Goal: Task Accomplishment & Management: Use online tool/utility

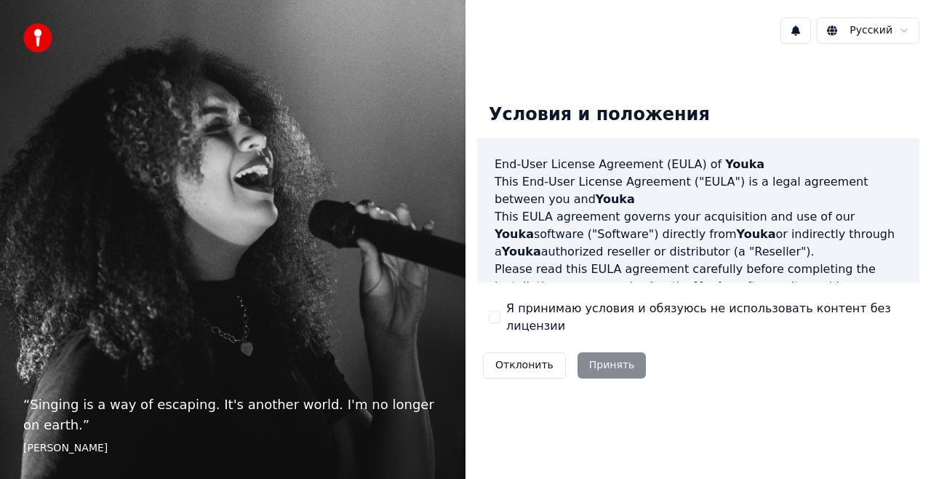
click at [505, 317] on div "Я принимаю условия и обязуюсь не использовать контент без лицензии" at bounding box center [698, 317] width 419 height 35
click at [495, 319] on button "Я принимаю условия и обязуюсь не использовать контент без лицензии" at bounding box center [495, 317] width 12 height 12
click at [601, 356] on button "Принять" at bounding box center [611, 365] width 69 height 26
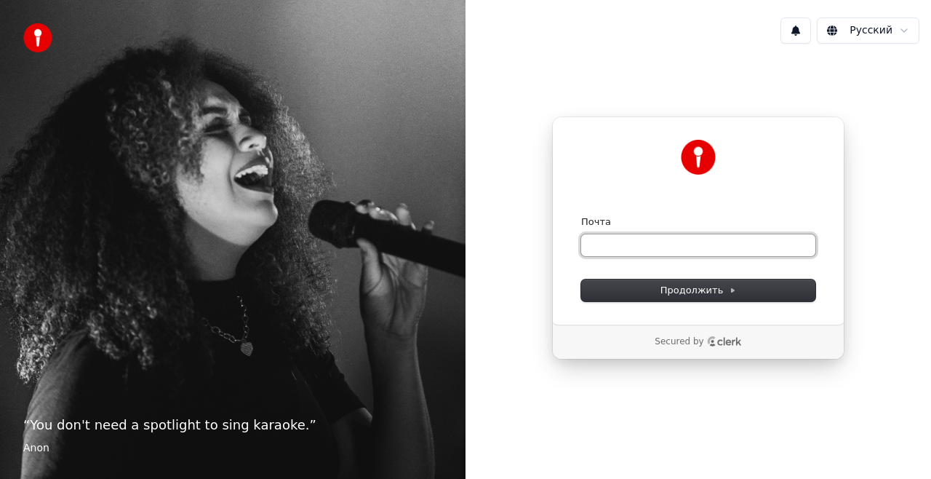
click at [663, 243] on input "Почта" at bounding box center [698, 245] width 234 height 22
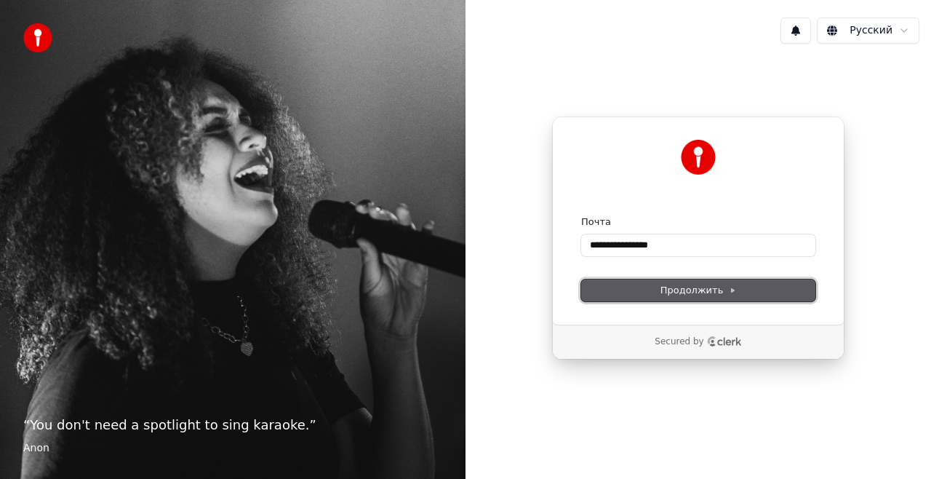
click at [682, 292] on span "Продолжить" at bounding box center [698, 290] width 76 height 13
type input "**********"
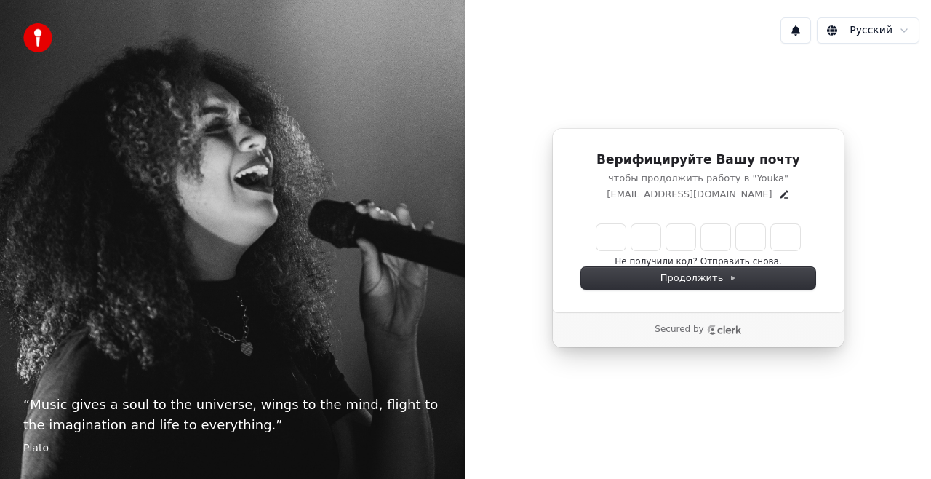
click at [609, 233] on input "Enter verification code" at bounding box center [698, 237] width 204 height 26
type input "******"
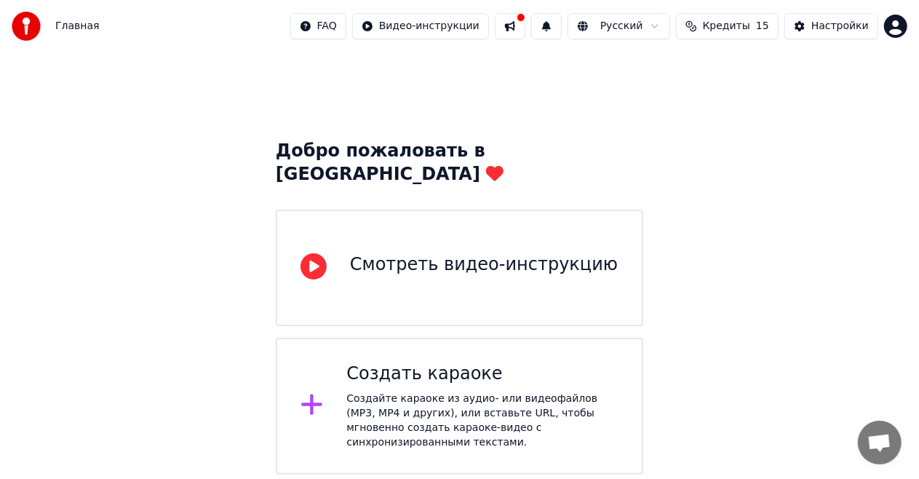
click at [513, 256] on div "Смотреть видео-инструкцию" at bounding box center [484, 267] width 268 height 29
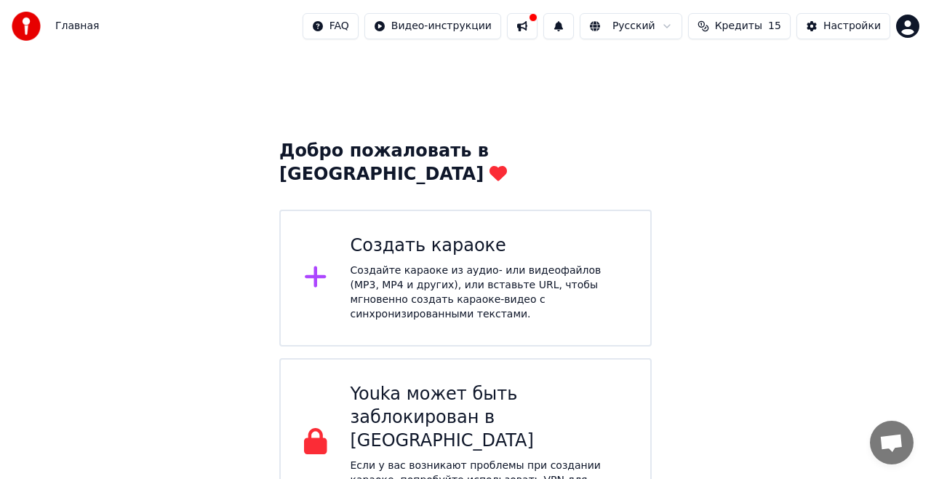
click at [437, 234] on div "Создать караоке" at bounding box center [489, 245] width 277 height 23
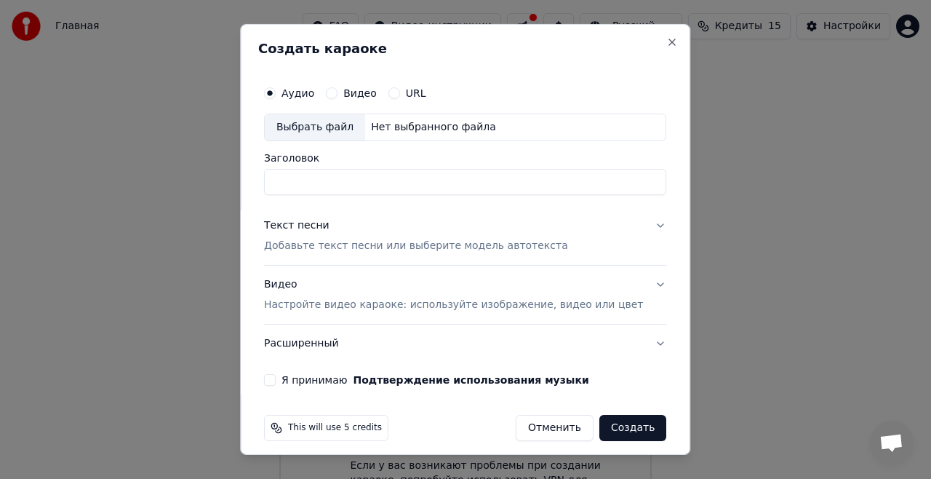
click at [332, 128] on div "Выбрать файл" at bounding box center [315, 127] width 100 height 26
type input "**********"
click at [629, 224] on button "Текст песни Добавьте текст песни или выберите модель автотекста" at bounding box center [465, 236] width 402 height 58
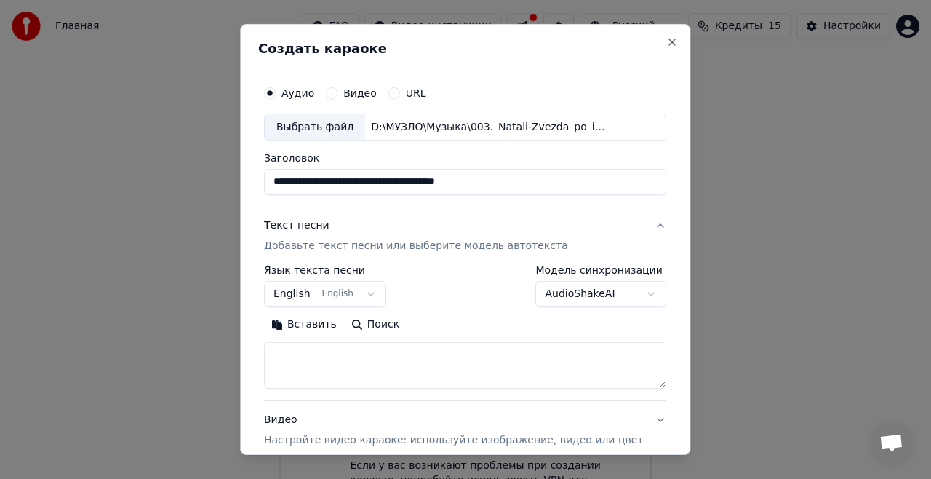
click at [384, 291] on button "English English" at bounding box center [325, 294] width 122 height 26
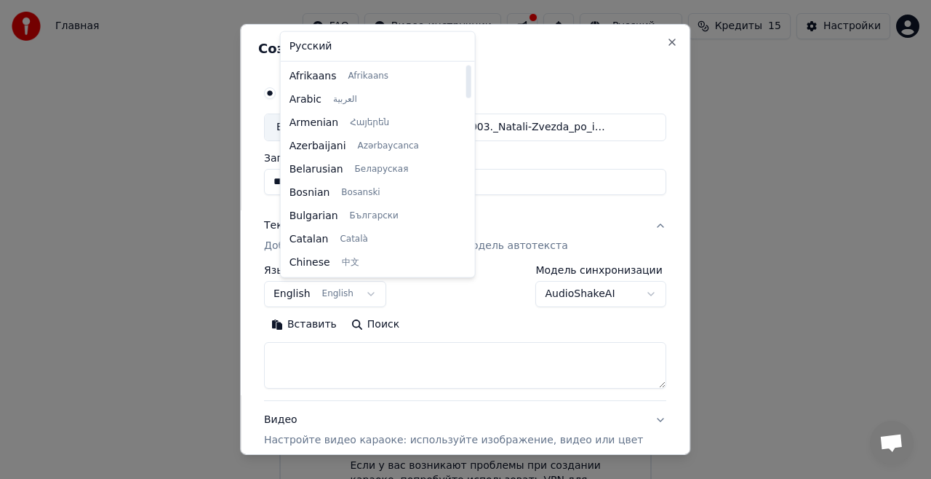
select select "**"
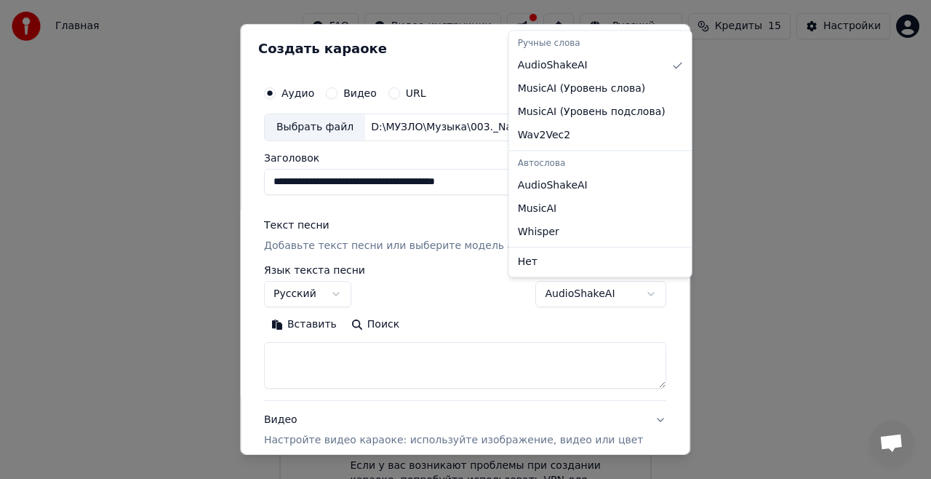
click at [541, 292] on body "**********" at bounding box center [465, 263] width 931 height 527
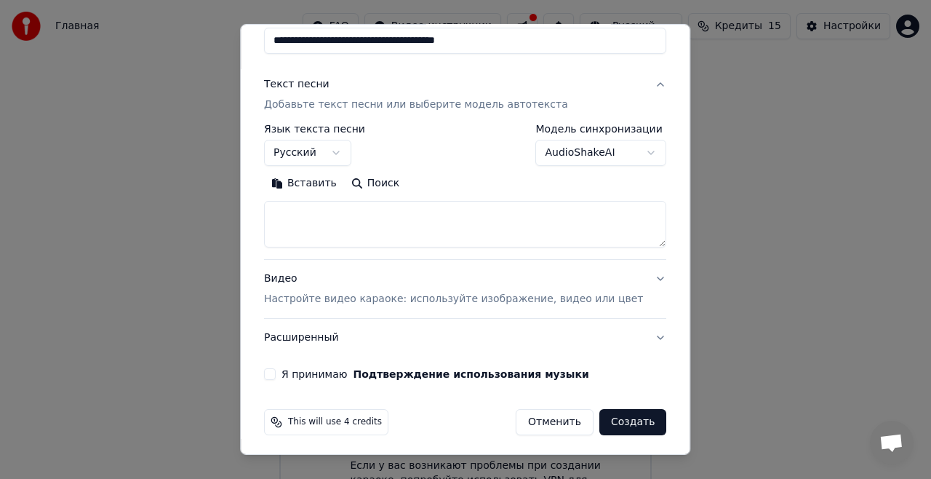
scroll to position [143, 0]
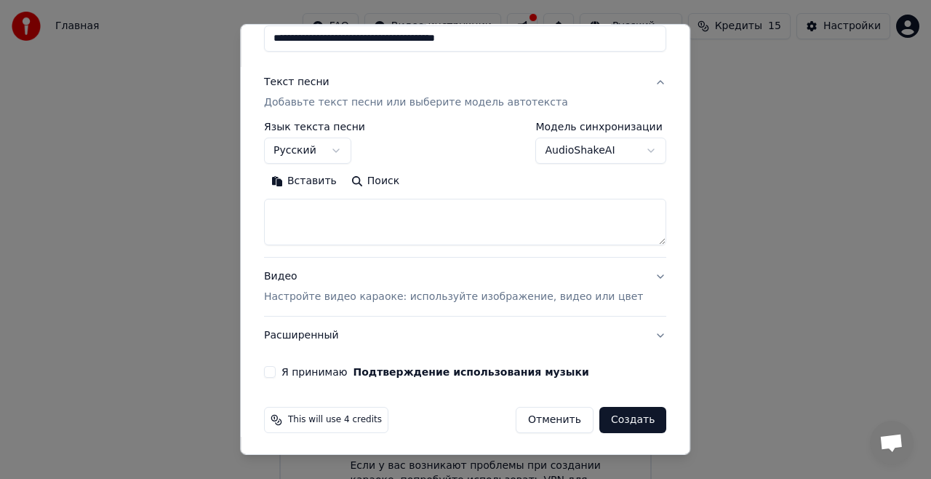
click at [403, 287] on div "Видео Настройте видео караоке: используйте изображение, видео или цвет" at bounding box center [453, 286] width 379 height 35
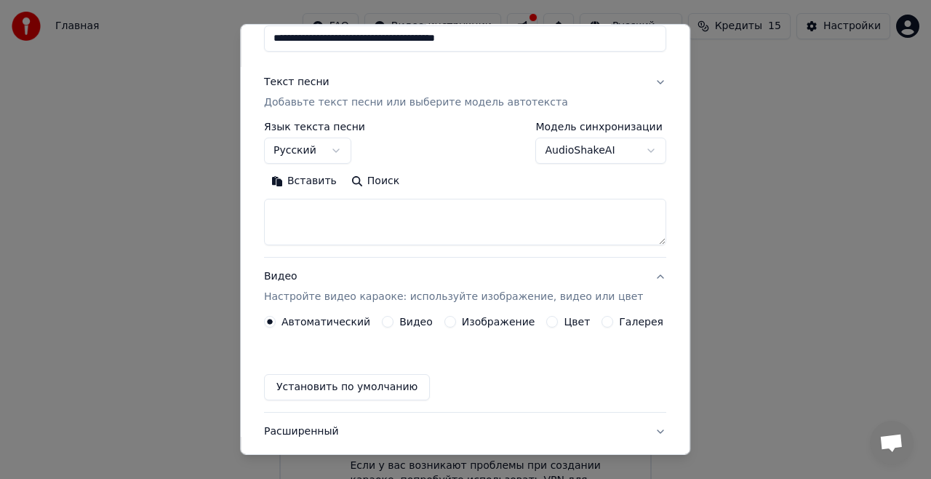
scroll to position [105, 0]
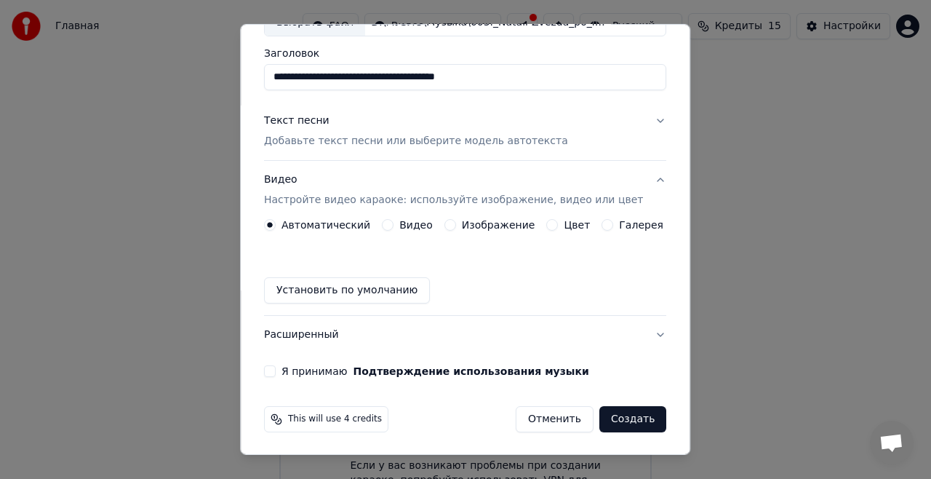
click at [276, 367] on button "Я принимаю Подтверждение использования музыки" at bounding box center [270, 371] width 12 height 12
click at [599, 416] on button "Создать" at bounding box center [632, 419] width 67 height 26
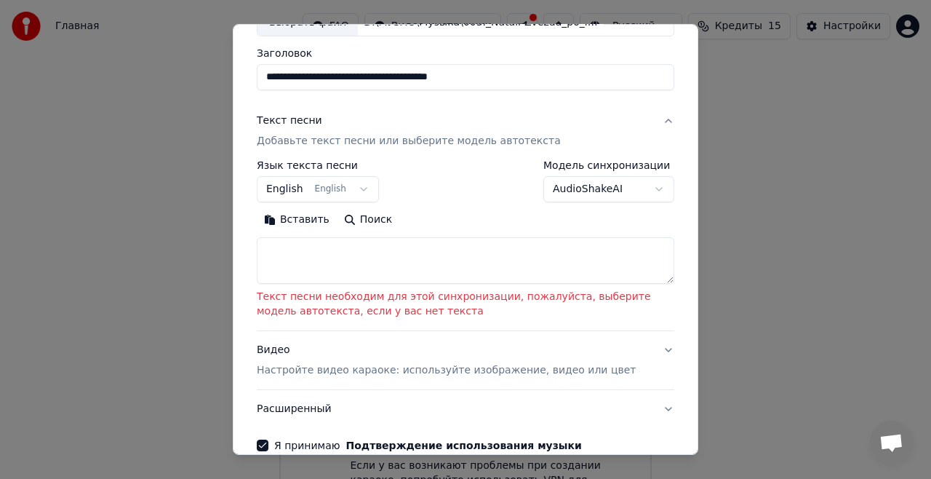
click at [356, 191] on button "English English" at bounding box center [318, 189] width 122 height 26
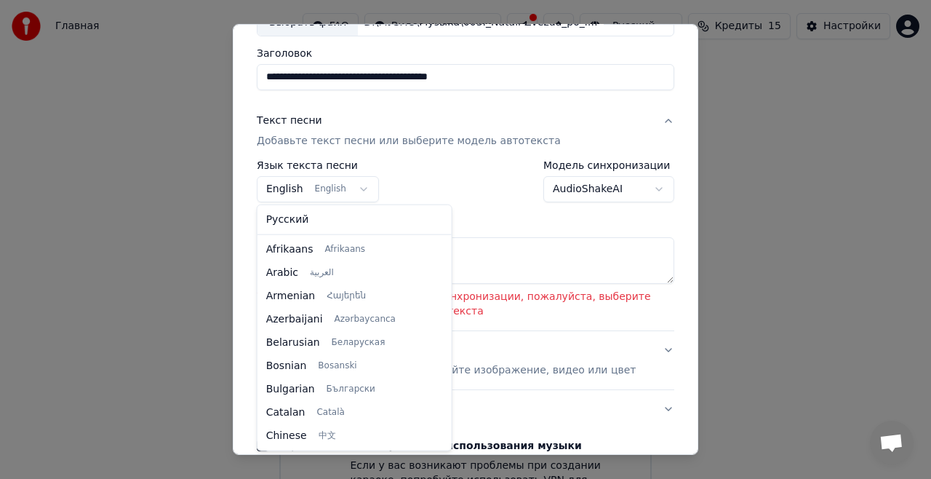
scroll to position [116, 0]
select select "**"
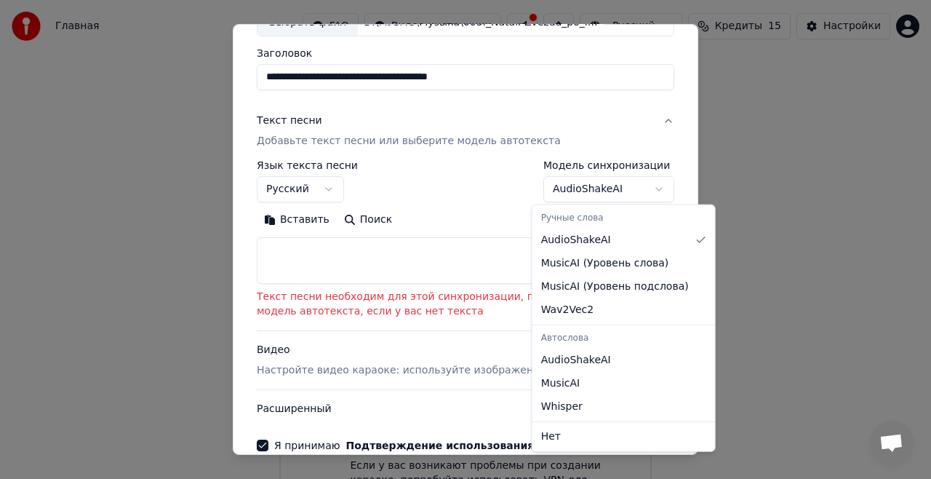
click at [566, 184] on body "**********" at bounding box center [465, 263] width 931 height 527
select select "**********"
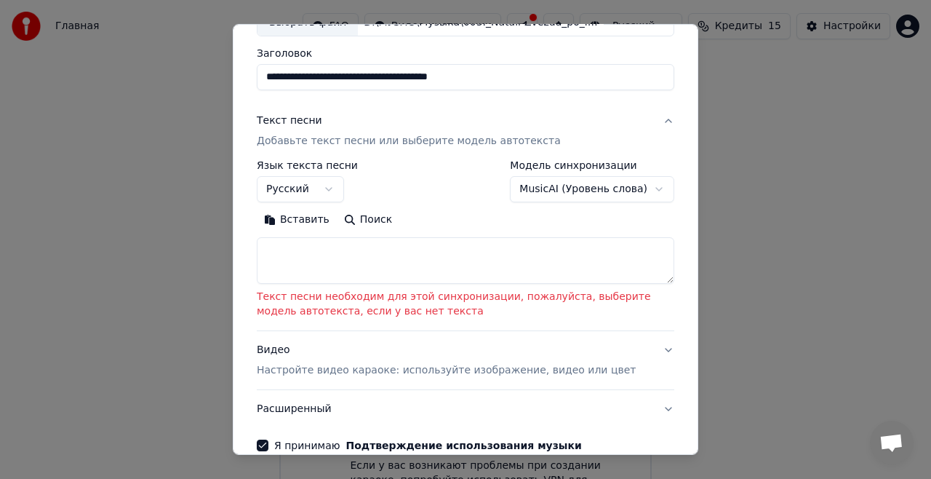
click at [451, 309] on p "Текст песни необходим для этой синхронизации, пожалуйста, выберите модель автот…" at bounding box center [465, 303] width 417 height 29
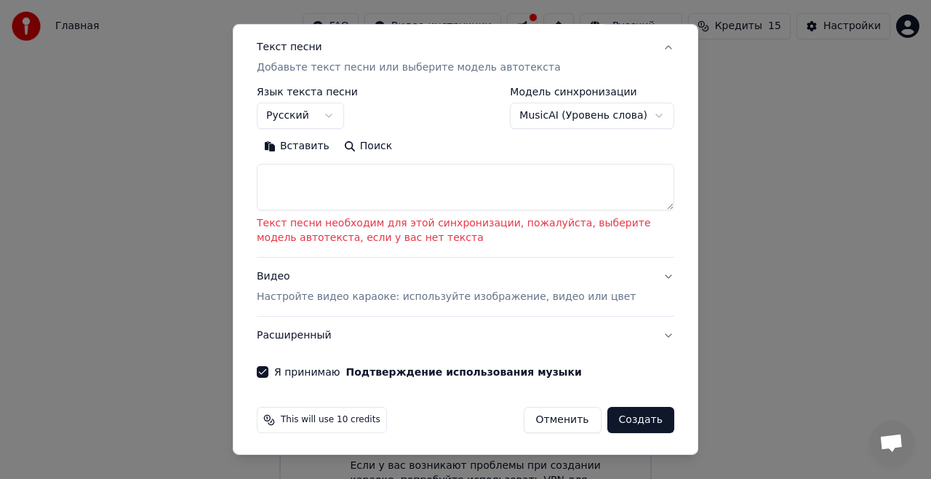
click at [622, 417] on button "Создать" at bounding box center [640, 420] width 67 height 26
select select "**"
click at [622, 417] on button "Создать" at bounding box center [640, 420] width 67 height 26
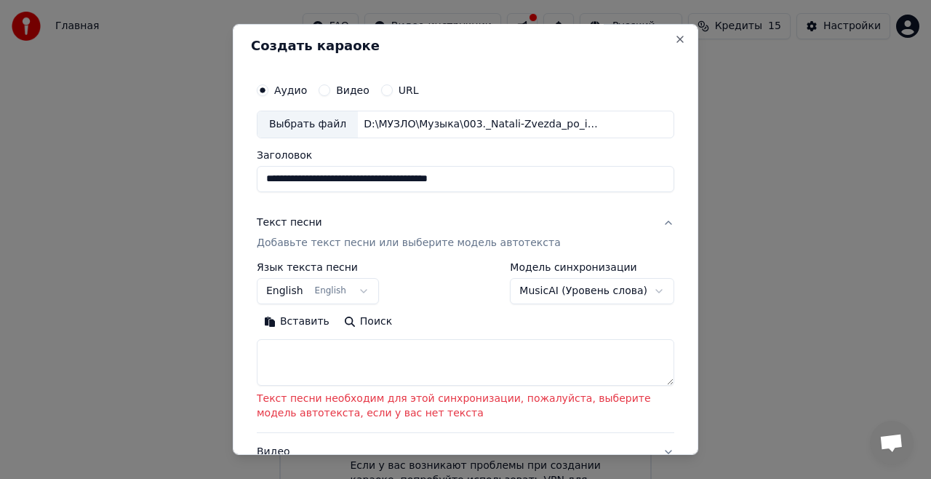
scroll to position [0, 0]
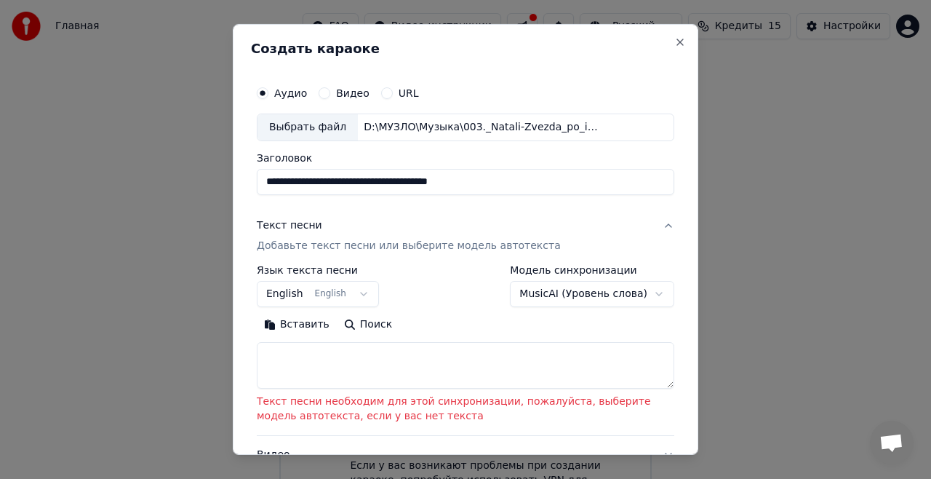
click at [348, 243] on p "Добавьте текст песни или выберите модель автотекста" at bounding box center [409, 246] width 304 height 15
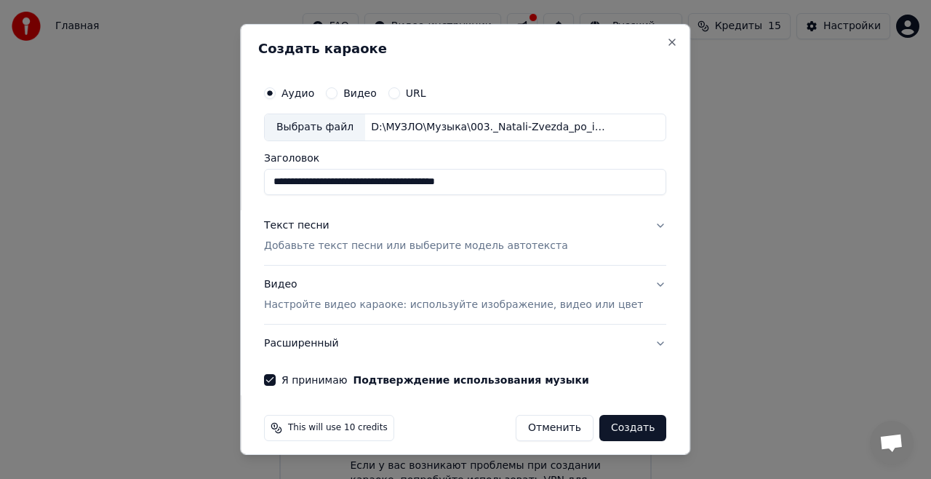
click at [348, 243] on p "Добавьте текст песни или выберите модель автотекста" at bounding box center [416, 246] width 304 height 15
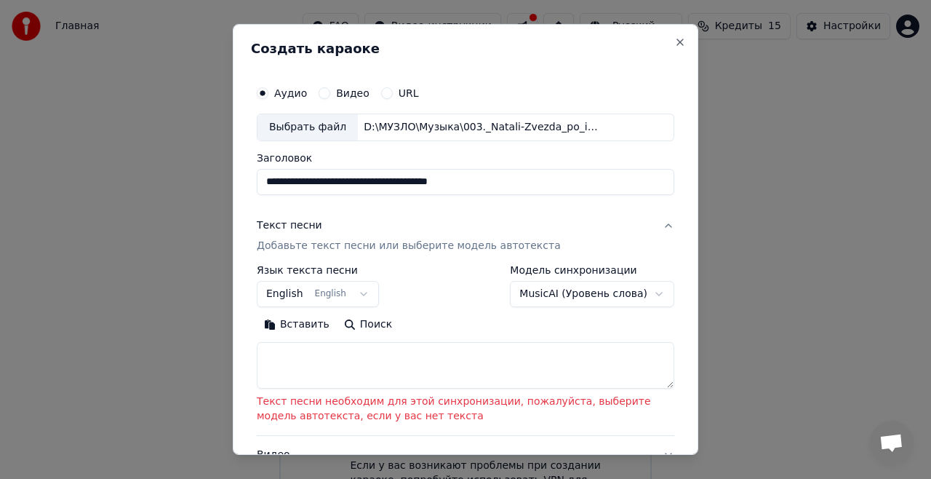
click at [345, 295] on button "English English" at bounding box center [318, 294] width 122 height 26
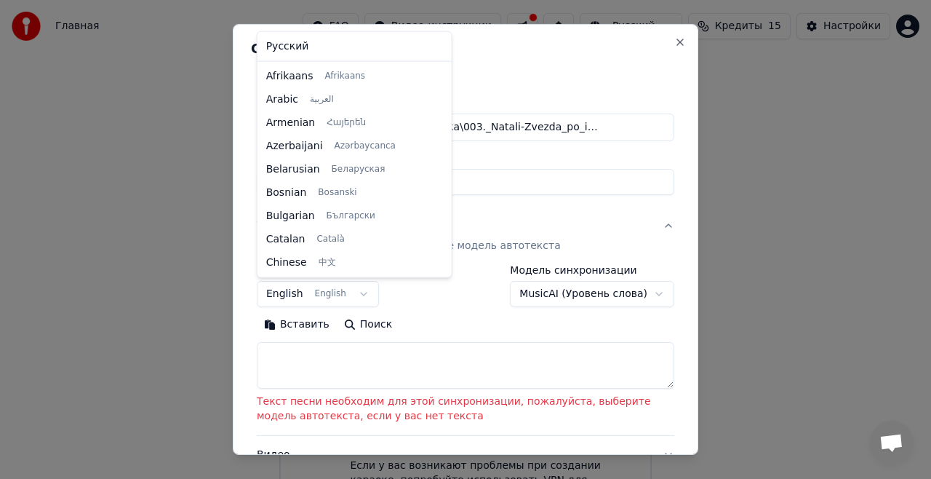
scroll to position [116, 0]
select select "**"
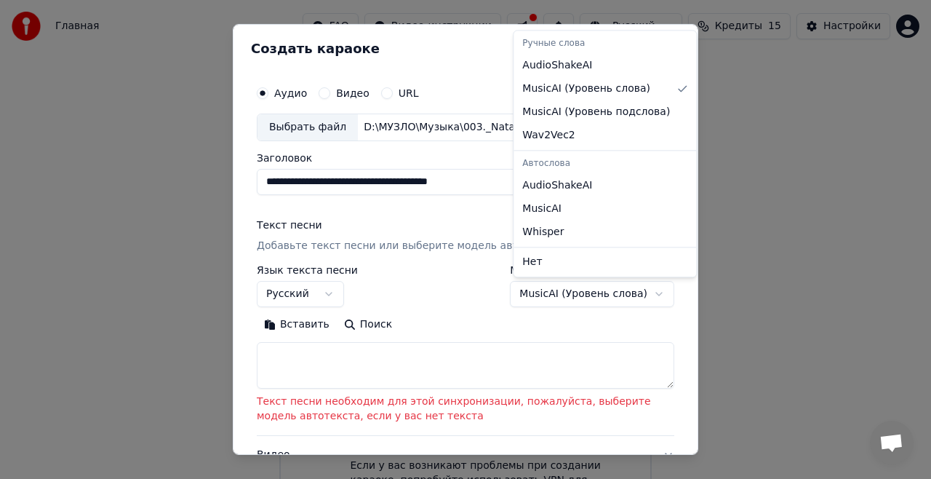
click at [588, 290] on body "**********" at bounding box center [465, 263] width 931 height 527
select select "**********"
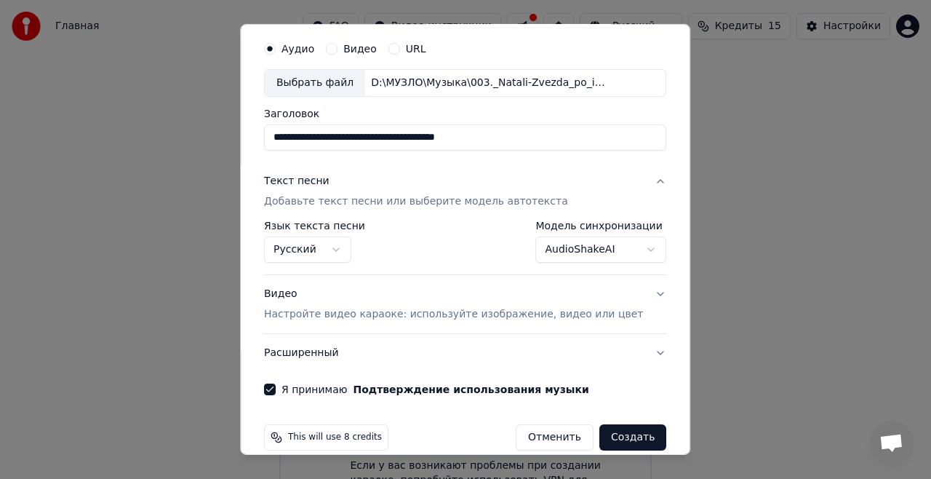
scroll to position [62, 0]
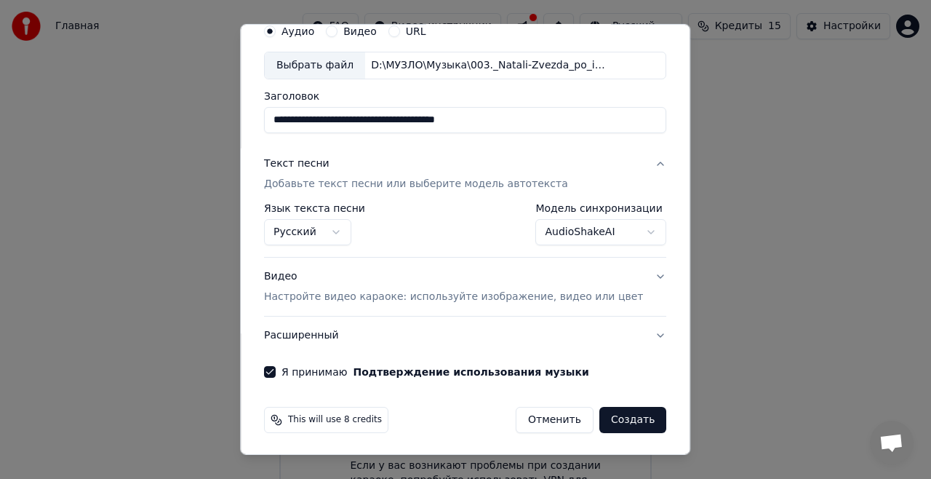
click at [618, 417] on button "Создать" at bounding box center [632, 420] width 67 height 26
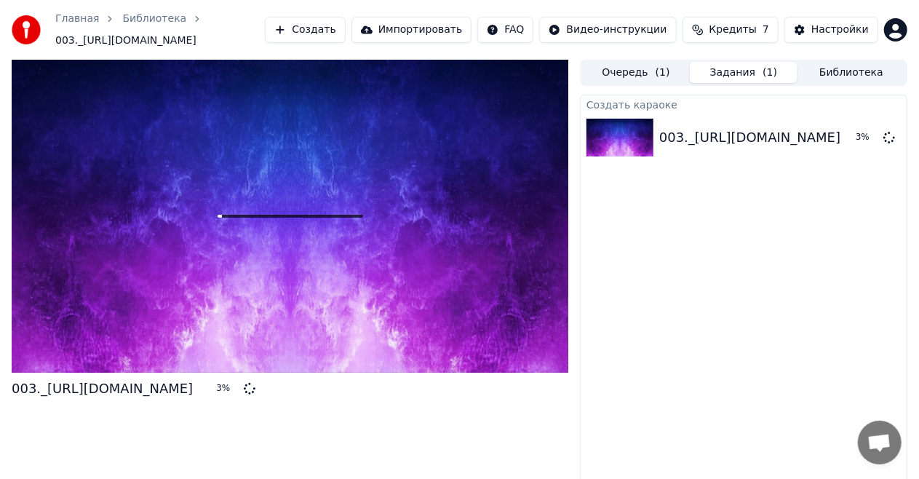
click at [743, 31] on span "Кредиты" at bounding box center [732, 30] width 47 height 15
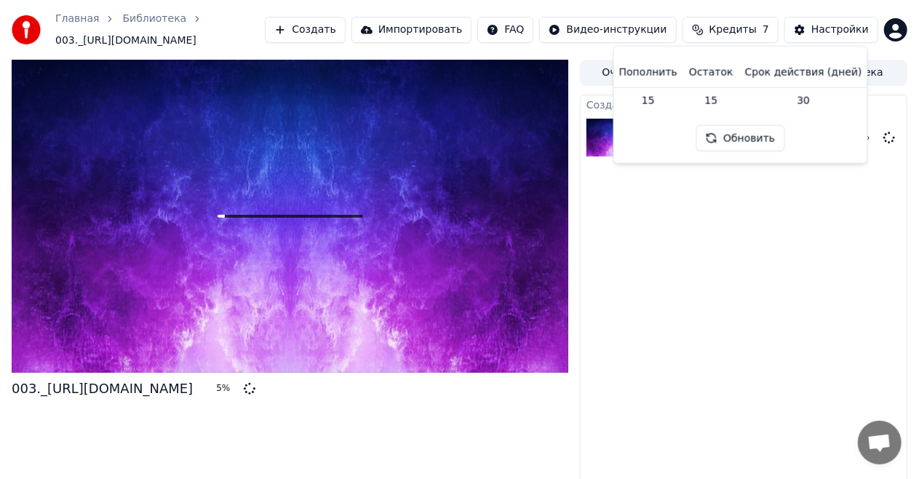
click at [746, 135] on button "Обновить" at bounding box center [740, 138] width 88 height 26
click at [739, 198] on div "Создать караоке 003._Natali-Zvezda_po_imeni_solnce-spaces.ru 5 %" at bounding box center [743, 298] width 327 height 407
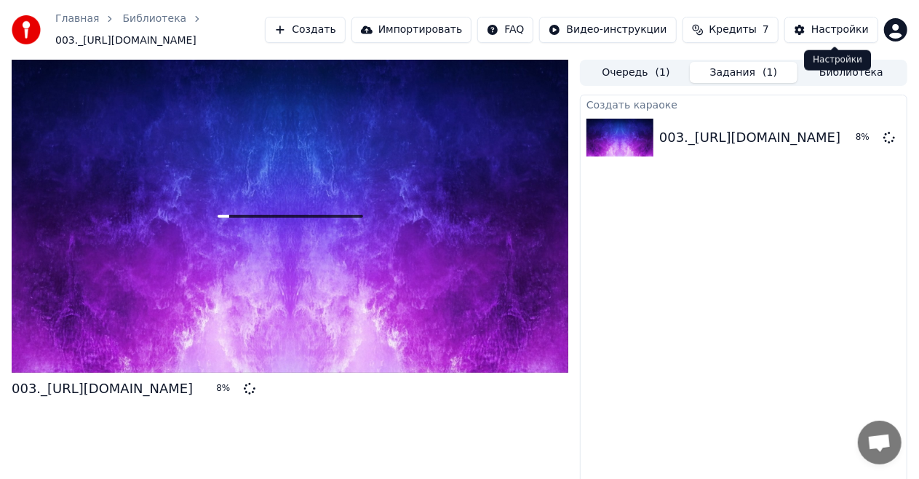
click at [806, 29] on button "Настройки" at bounding box center [831, 30] width 94 height 26
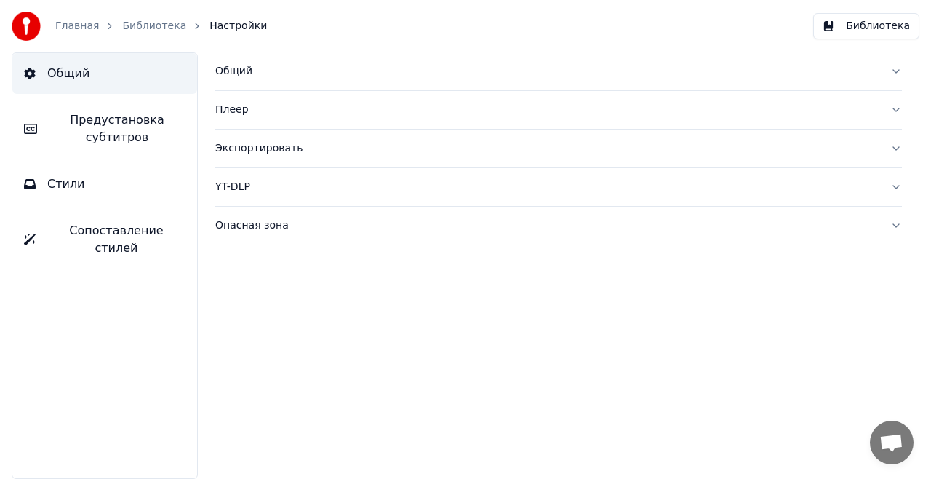
click at [237, 76] on div "Общий" at bounding box center [546, 71] width 663 height 15
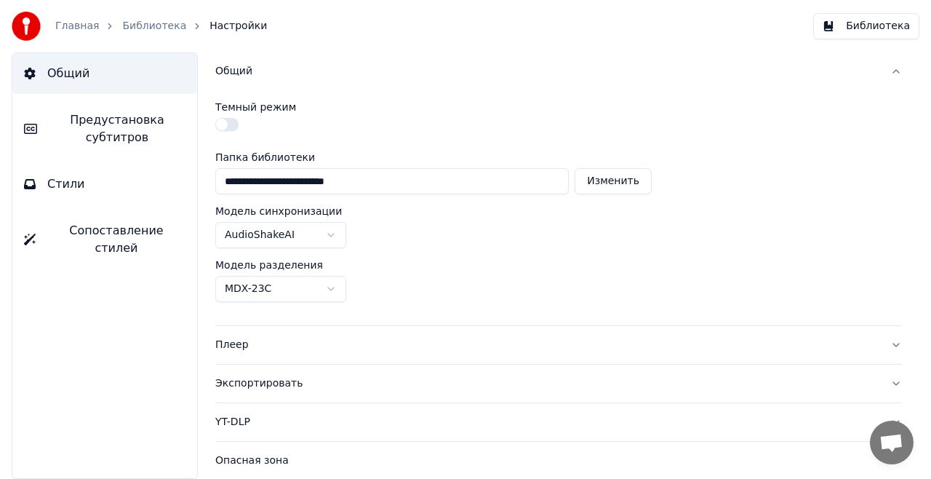
click at [134, 131] on span "Предустановка субтитров" at bounding box center [117, 128] width 137 height 35
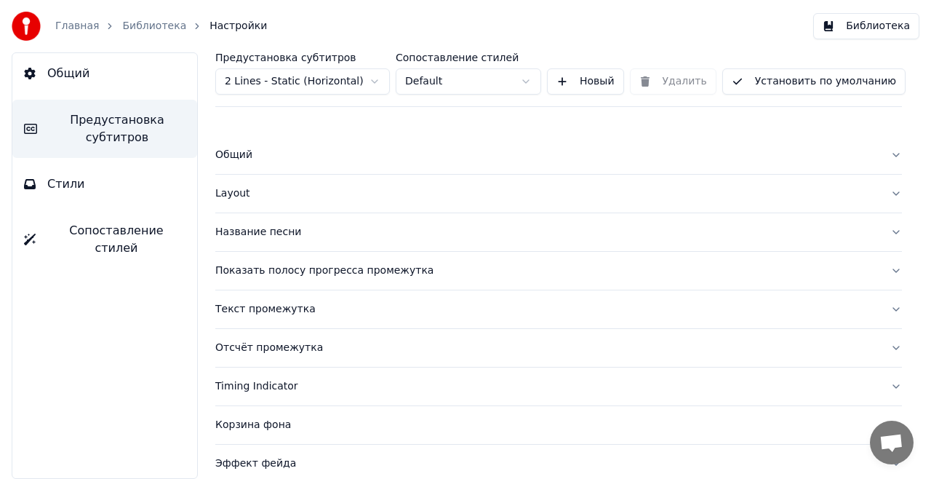
click at [126, 189] on button "Стили" at bounding box center [104, 184] width 185 height 41
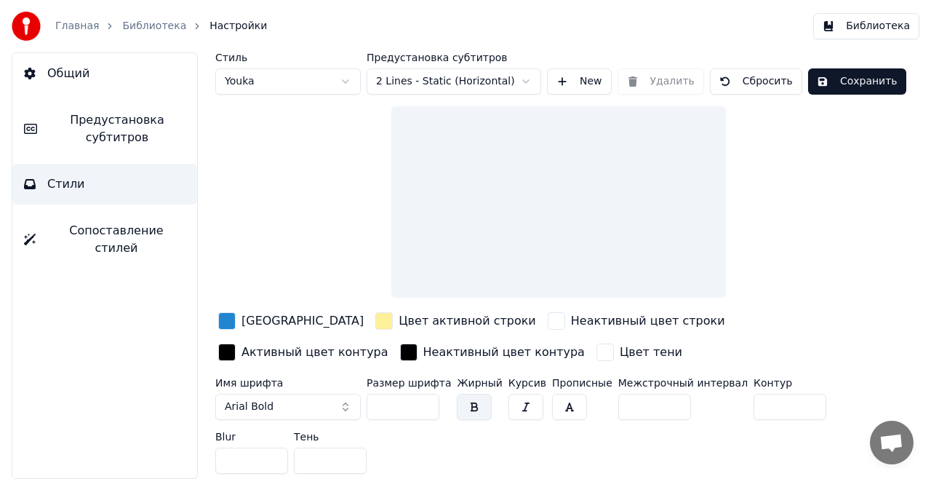
click at [116, 229] on span "Сопоставление стилей" at bounding box center [116, 239] width 138 height 35
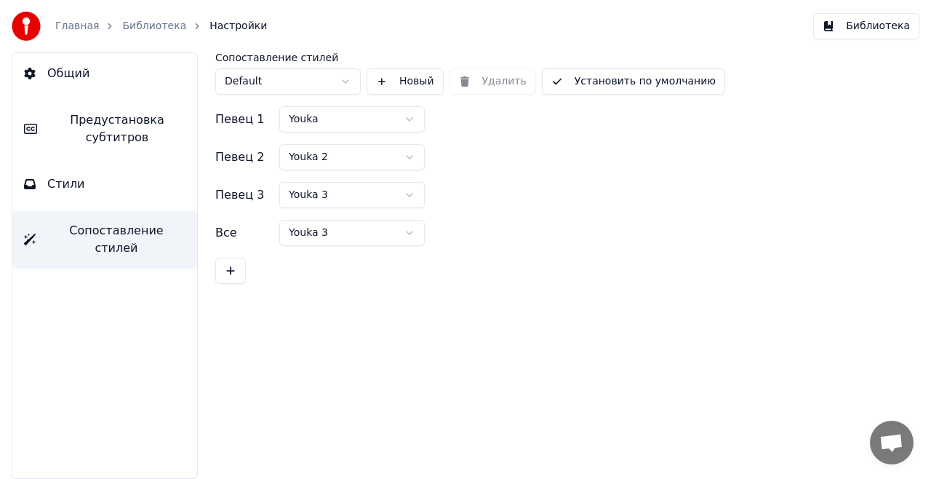
click at [88, 79] on button "Общий" at bounding box center [104, 73] width 185 height 41
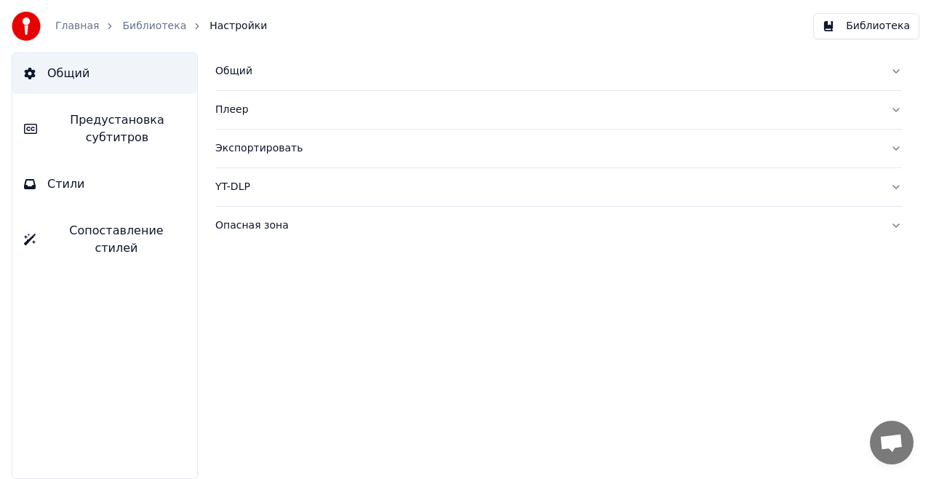
click at [263, 112] on div "Плеер" at bounding box center [546, 110] width 663 height 15
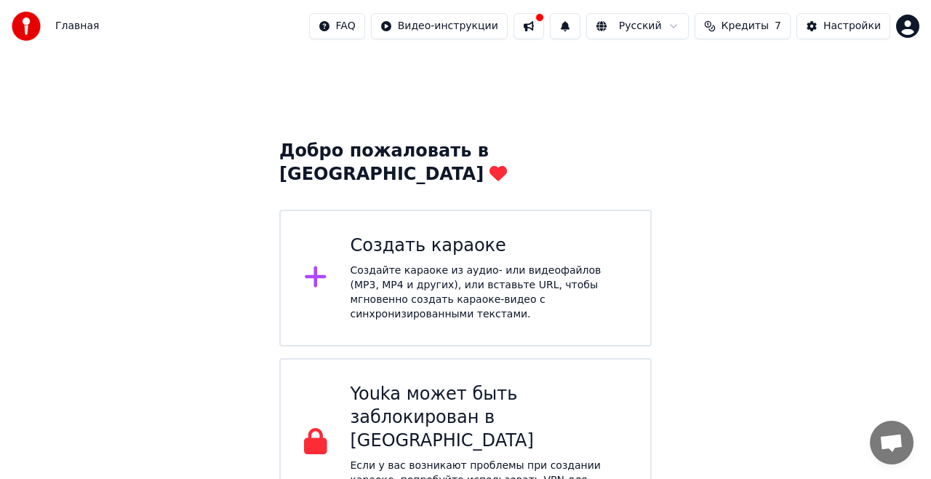
click at [471, 236] on div "Создать караоке Создайте караоке из аудио- или видеофайлов (MP3, MP4 и других),…" at bounding box center [489, 277] width 277 height 87
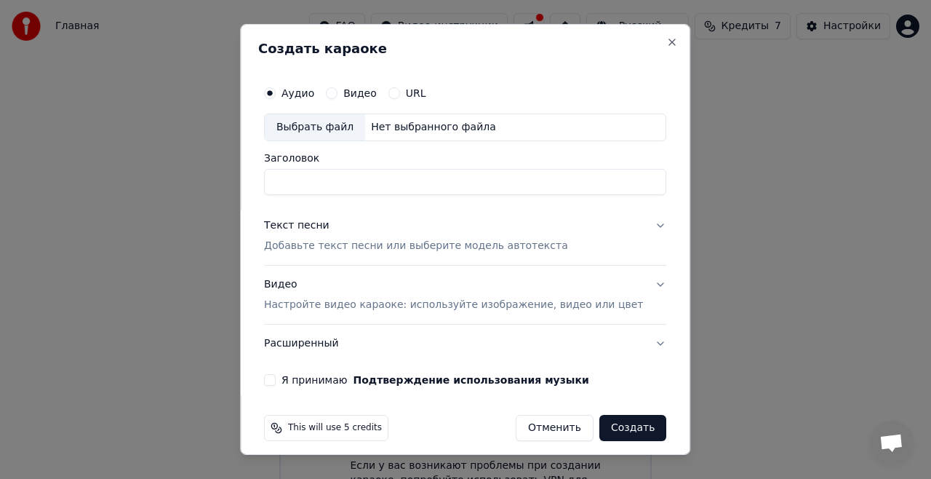
click at [336, 121] on div "Выбрать файл" at bounding box center [315, 127] width 100 height 26
type input "**********"
click at [323, 231] on div "Текст песни" at bounding box center [296, 225] width 65 height 15
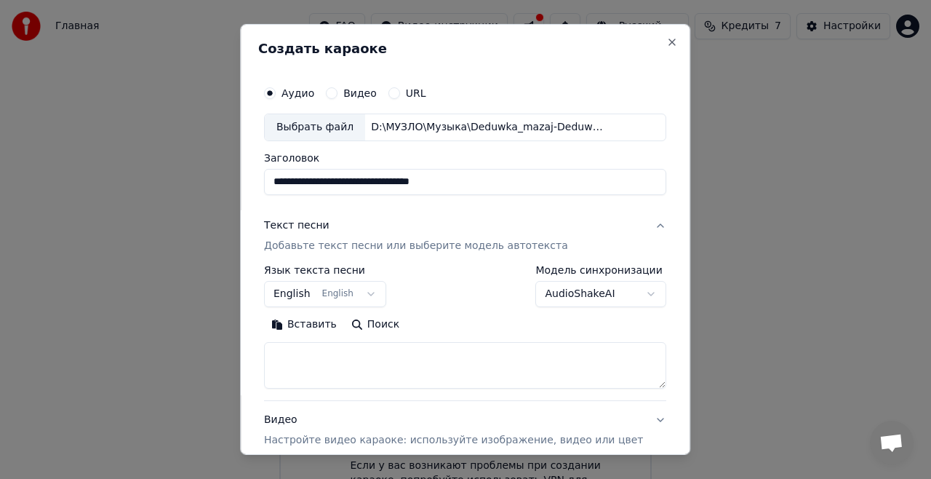
click at [358, 298] on button "English English" at bounding box center [325, 294] width 122 height 26
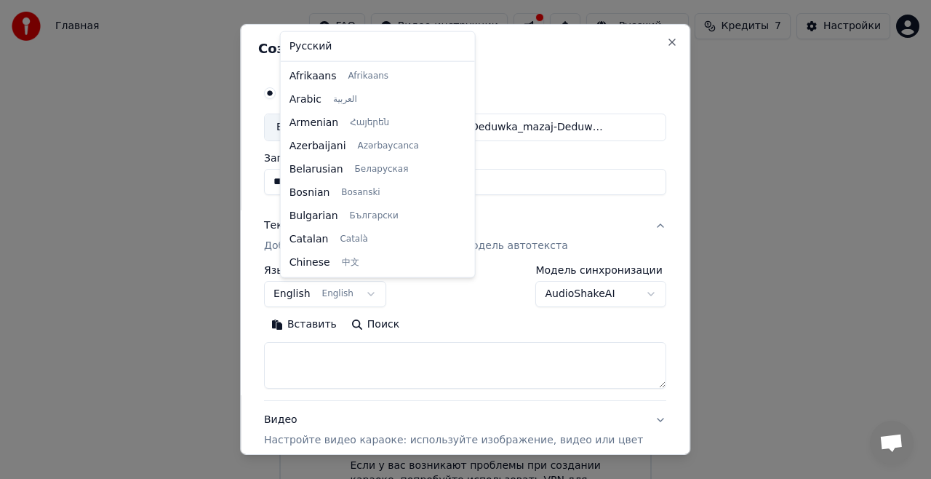
scroll to position [116, 0]
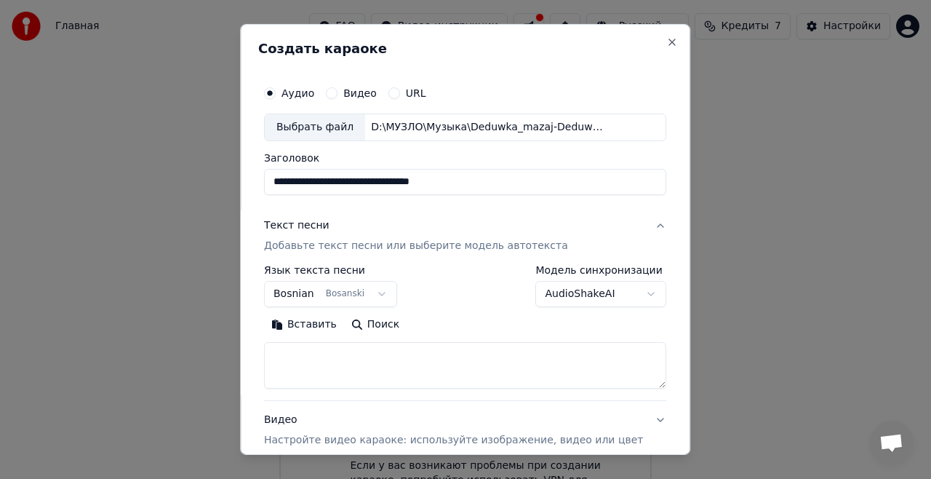
click at [334, 292] on button "Bosnian Bosanski" at bounding box center [330, 294] width 133 height 26
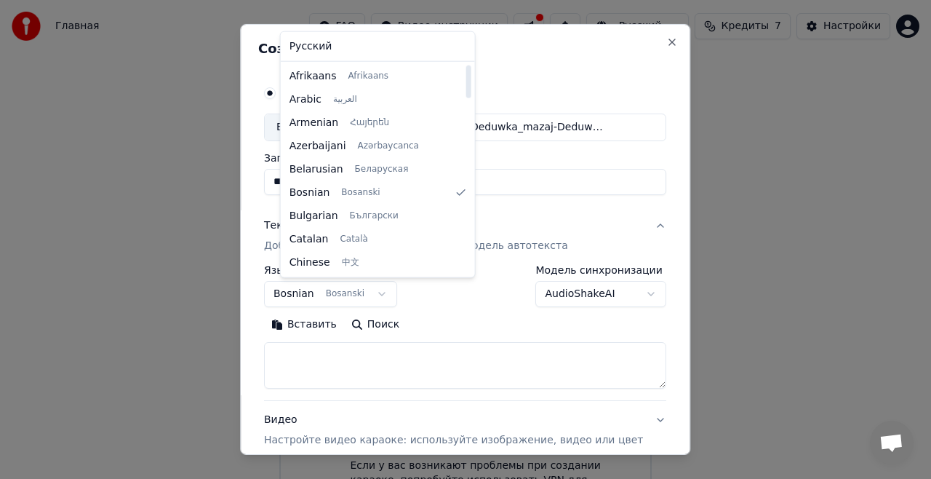
select select "**"
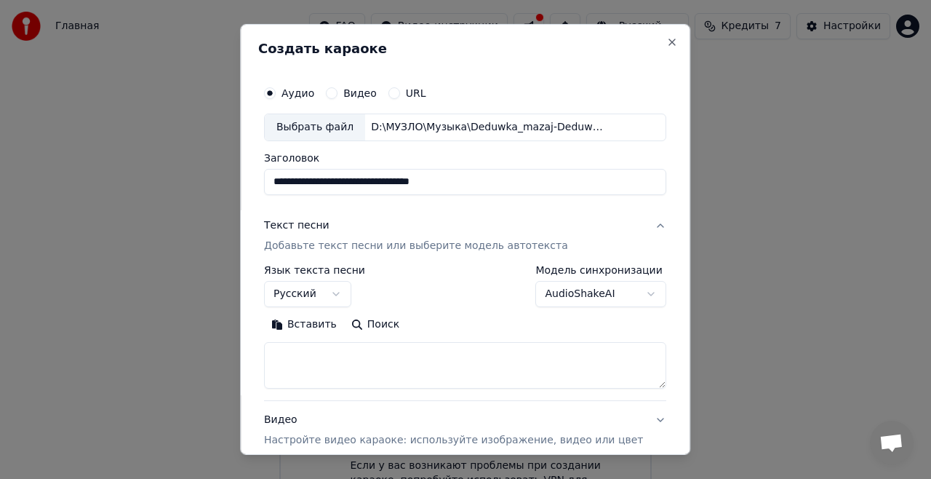
click at [566, 297] on body "**********" at bounding box center [465, 263] width 931 height 527
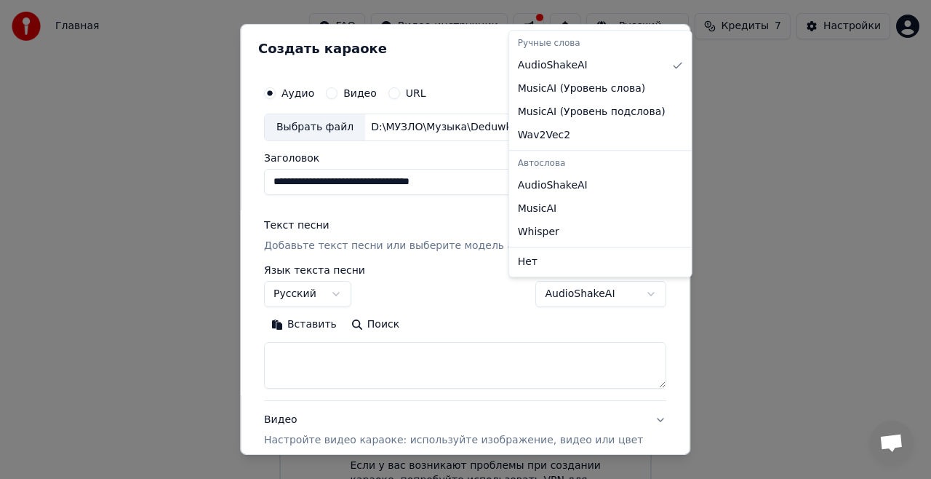
select select "**********"
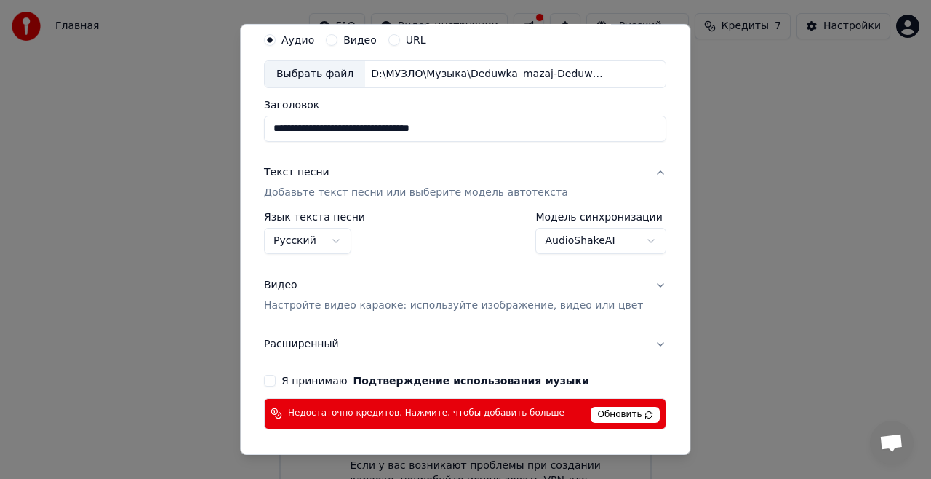
scroll to position [73, 0]
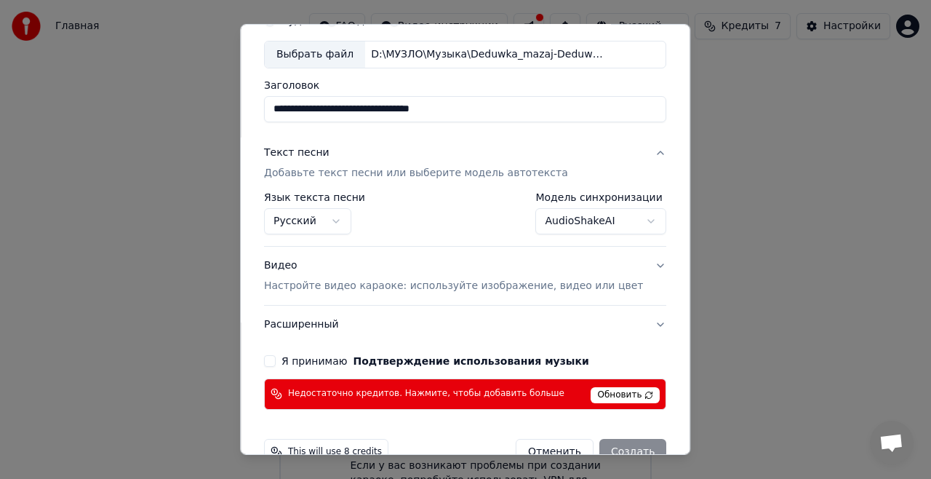
click at [431, 287] on p "Настройте видео караоке: используйте изображение, видео или цвет" at bounding box center [453, 286] width 379 height 15
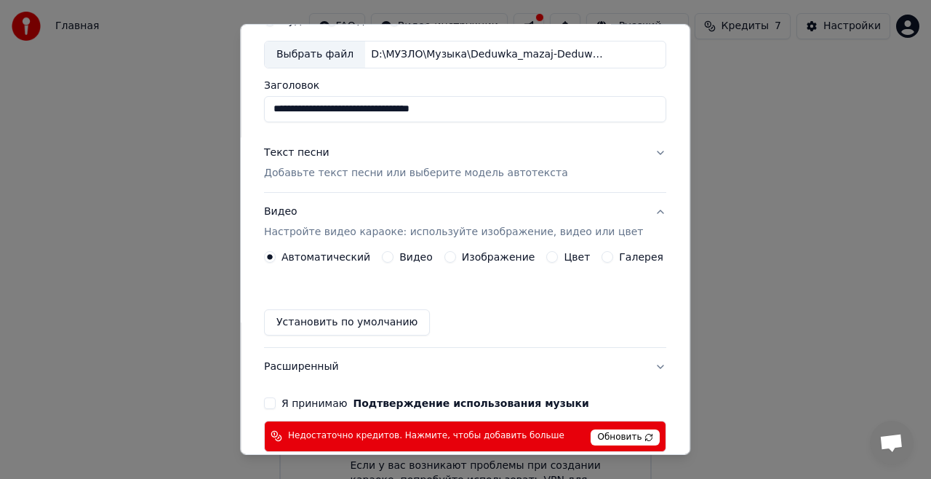
click at [403, 254] on label "Видео" at bounding box center [415, 257] width 33 height 10
click at [393, 254] on button "Видео" at bounding box center [388, 257] width 12 height 12
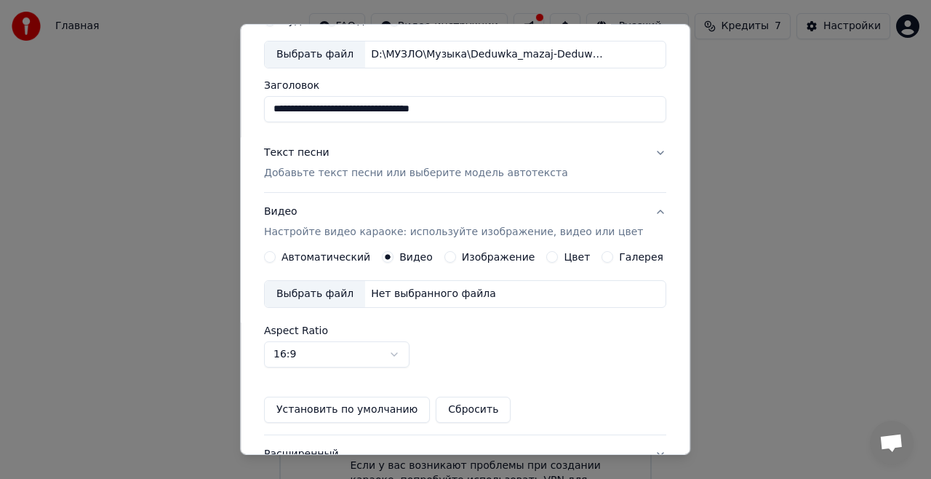
click at [468, 254] on label "Изображение" at bounding box center [498, 257] width 73 height 10
click at [456, 254] on button "Изображение" at bounding box center [450, 257] width 12 height 12
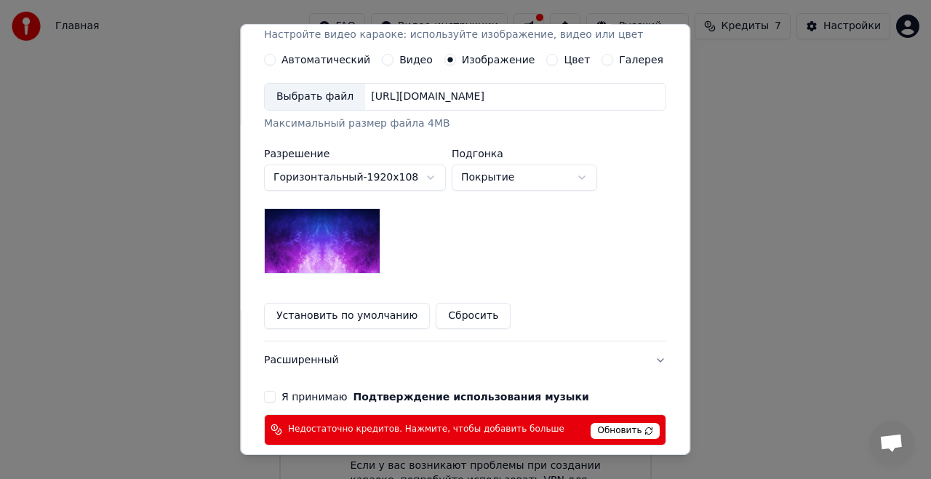
scroll to position [291, 0]
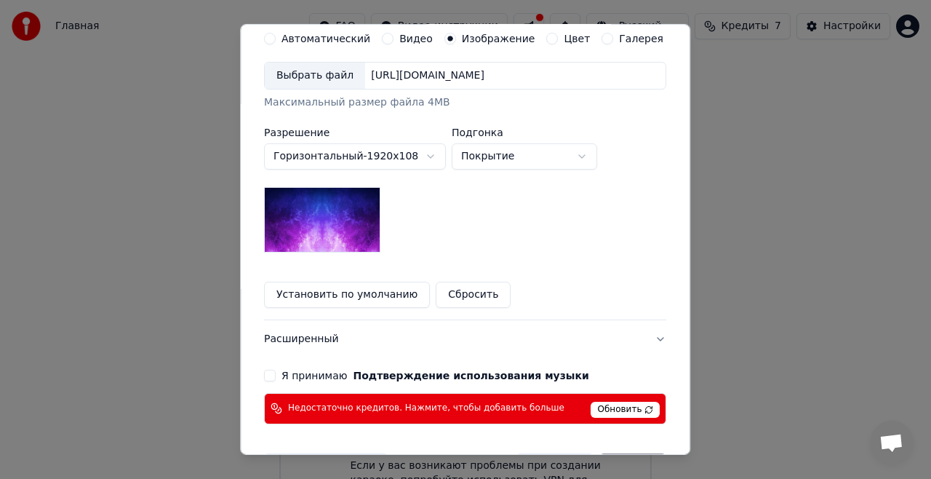
click at [275, 375] on button "Я принимаю Подтверждение использования музыки" at bounding box center [270, 375] width 12 height 12
click at [607, 403] on span "Обновить" at bounding box center [625, 409] width 69 height 16
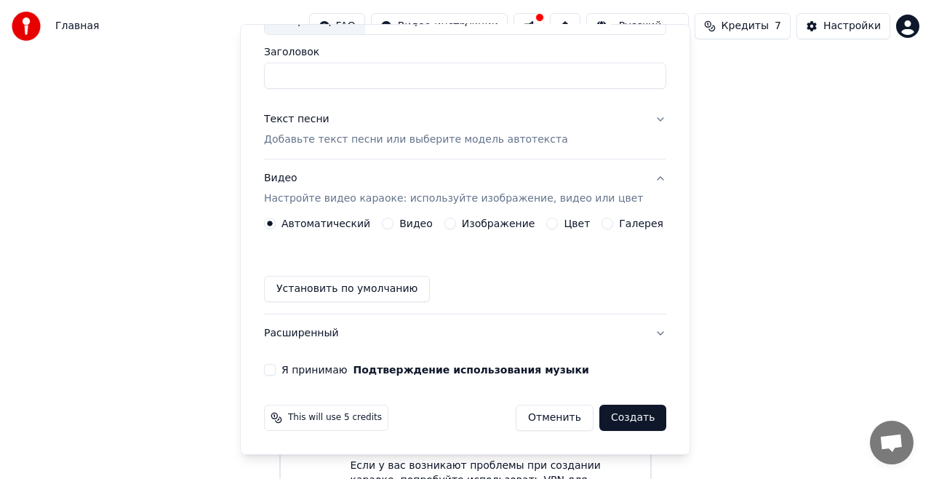
scroll to position [105, 0]
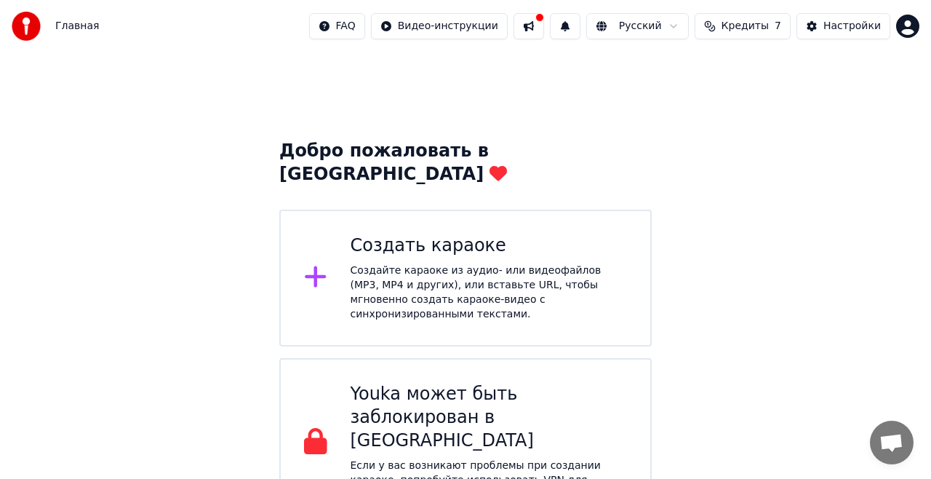
click at [762, 23] on span "Кредиты" at bounding box center [745, 26] width 47 height 15
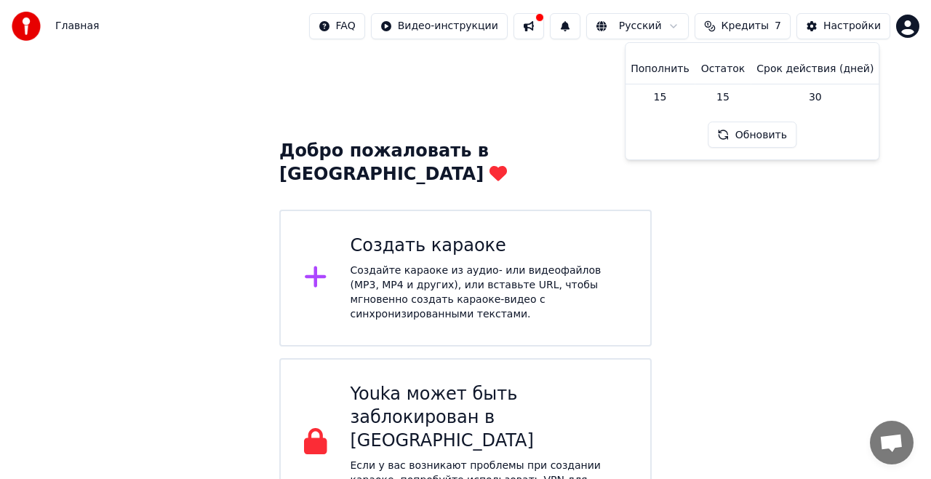
click at [677, 97] on td "15" at bounding box center [660, 97] width 70 height 26
click at [668, 68] on th "Пополнить" at bounding box center [660, 69] width 70 height 29
click at [671, 100] on td "15" at bounding box center [660, 97] width 70 height 26
click at [733, 96] on td "15" at bounding box center [723, 97] width 56 height 26
click at [810, 95] on td "30" at bounding box center [815, 97] width 129 height 26
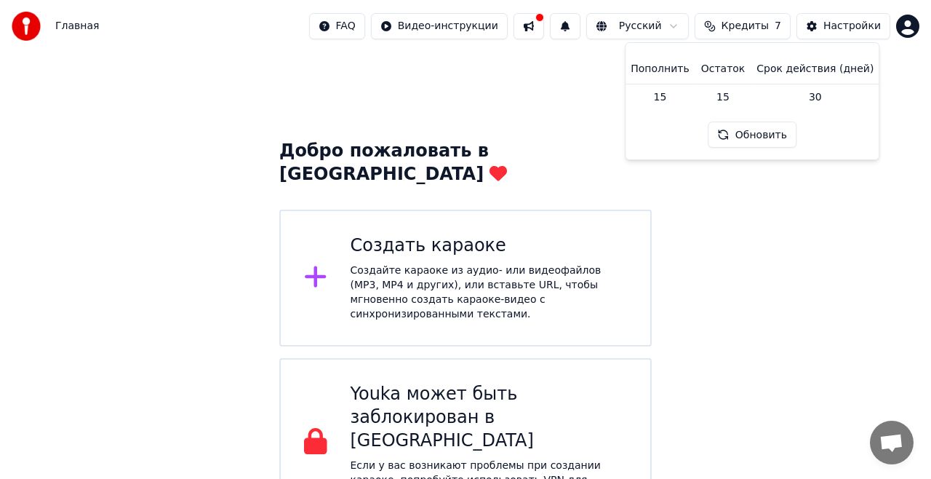
click at [756, 136] on button "Обновить" at bounding box center [752, 134] width 88 height 26
click at [674, 96] on td "15" at bounding box center [660, 97] width 70 height 26
drag, startPoint x: 663, startPoint y: 90, endPoint x: 679, endPoint y: 80, distance: 19.0
click at [663, 90] on td "15" at bounding box center [660, 97] width 70 height 26
click at [913, 23] on html "Главная FAQ Видео-инструкции Русский Кредиты 7 Настройки Добро пожаловать в You…" at bounding box center [465, 263] width 931 height 527
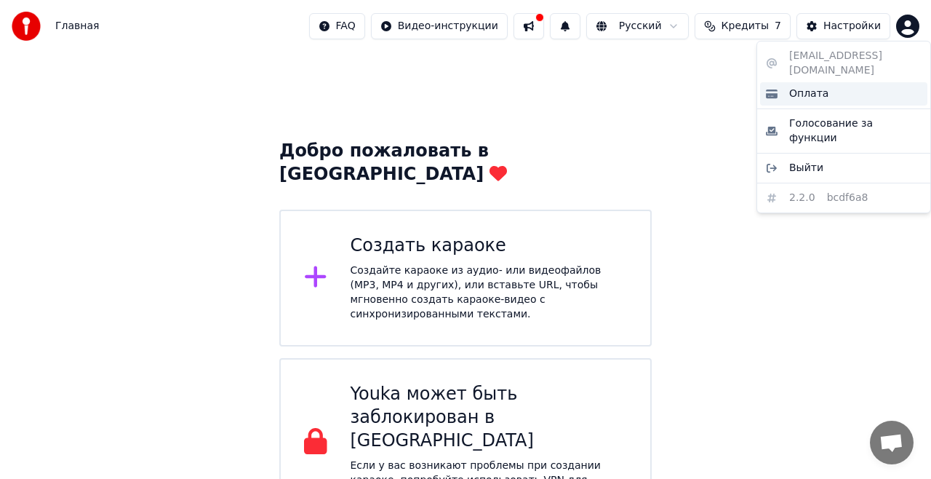
click at [817, 87] on span "Оплата" at bounding box center [808, 94] width 39 height 15
